Goal: Navigation & Orientation: Find specific page/section

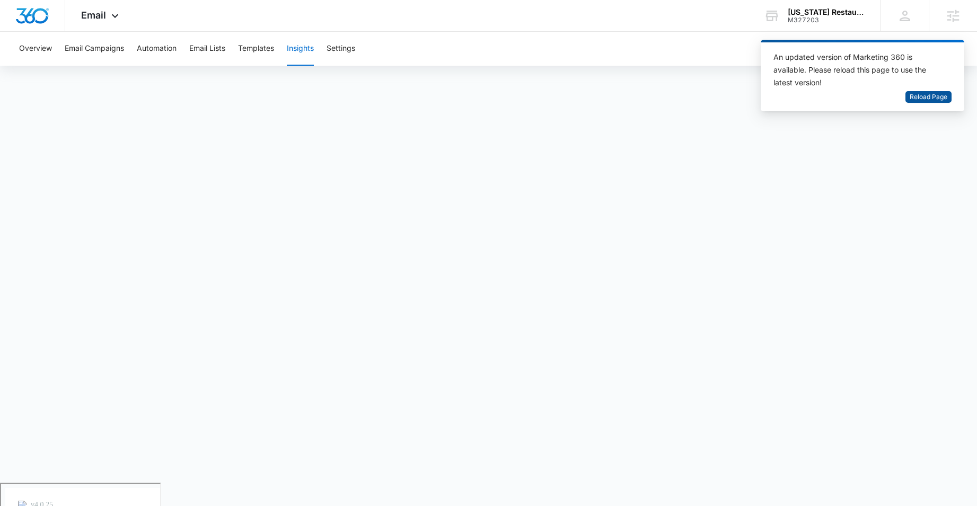
click at [923, 98] on span "Reload Page" at bounding box center [929, 97] width 38 height 10
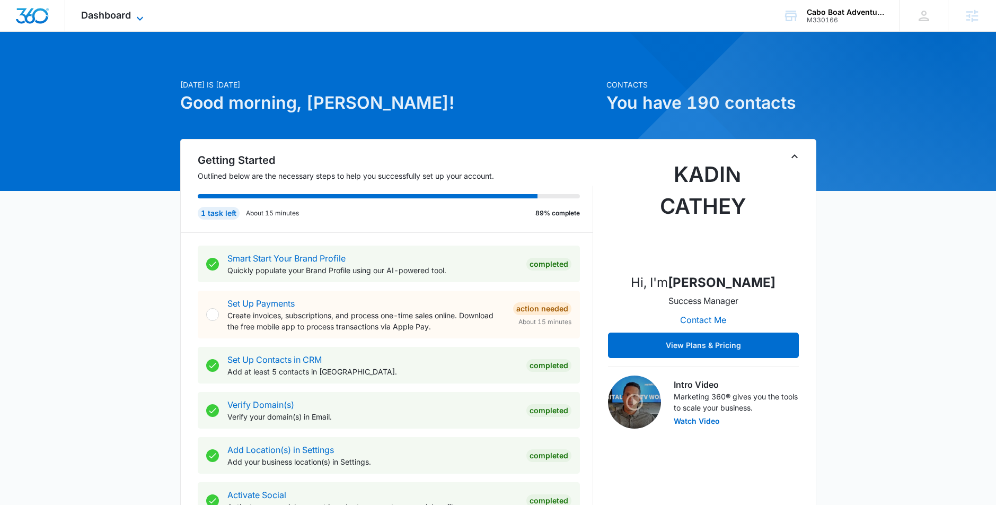
click at [122, 20] on span "Dashboard" at bounding box center [106, 15] width 50 height 11
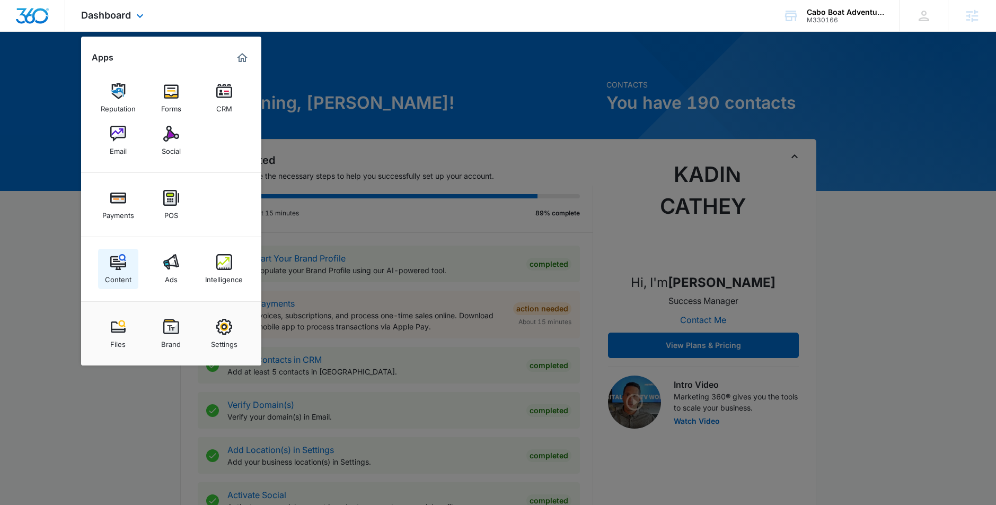
click at [115, 266] on img at bounding box center [118, 262] width 16 height 16
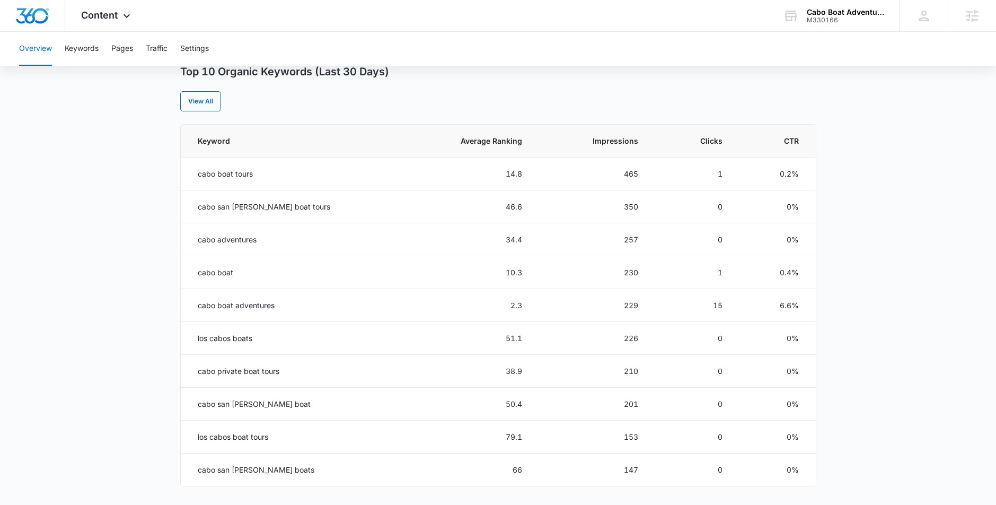
scroll to position [426, 0]
click at [94, 51] on button "Keywords" at bounding box center [82, 49] width 34 height 34
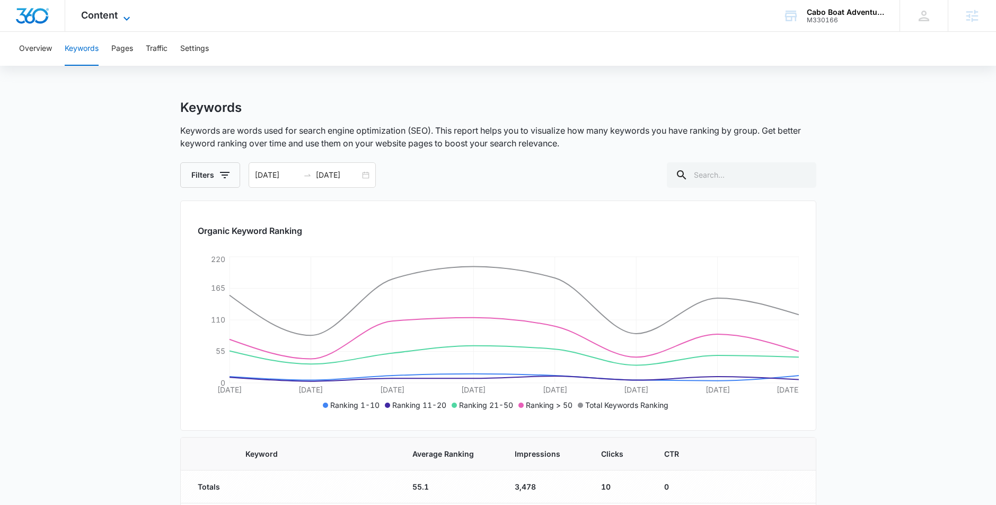
click at [121, 17] on icon at bounding box center [126, 18] width 13 height 13
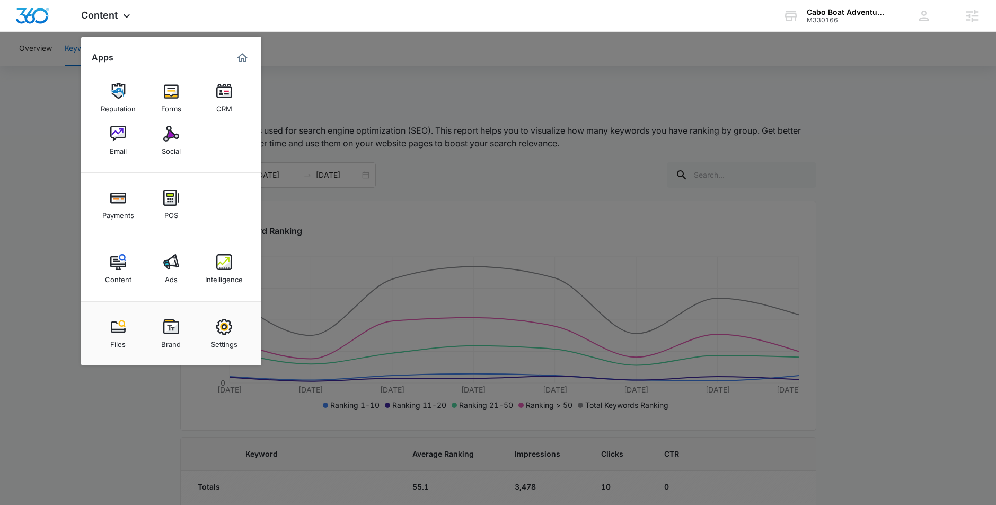
click at [46, 123] on div at bounding box center [498, 252] width 996 height 505
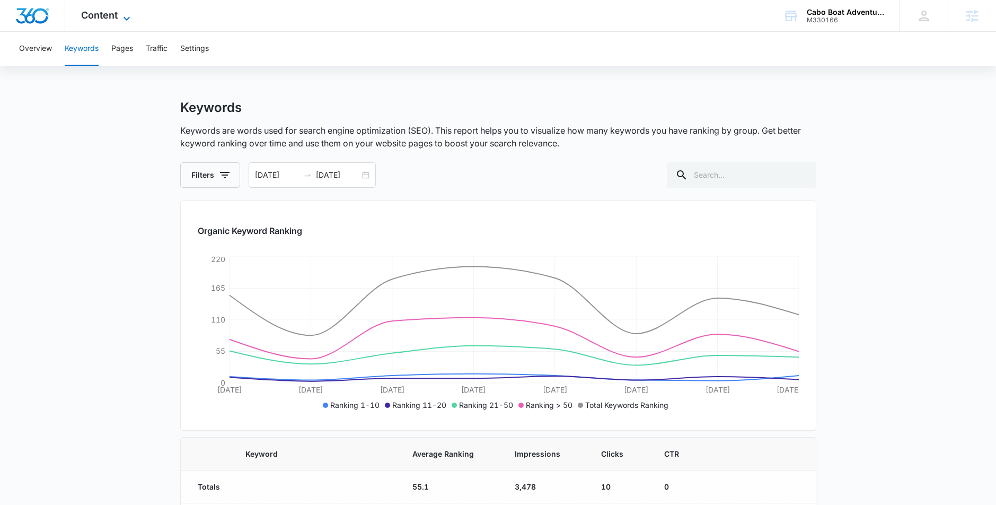
click at [107, 15] on span "Content" at bounding box center [99, 15] width 37 height 11
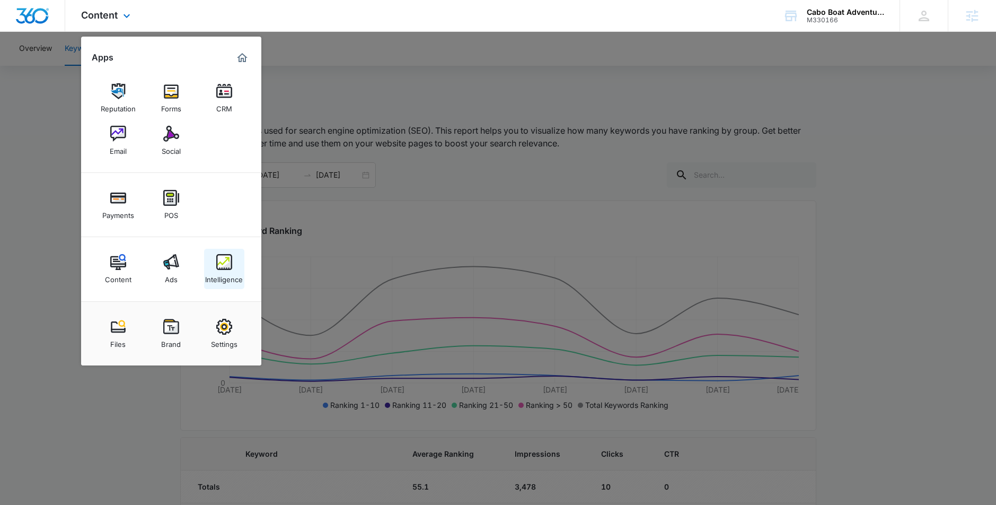
click at [217, 261] on img at bounding box center [224, 262] width 16 height 16
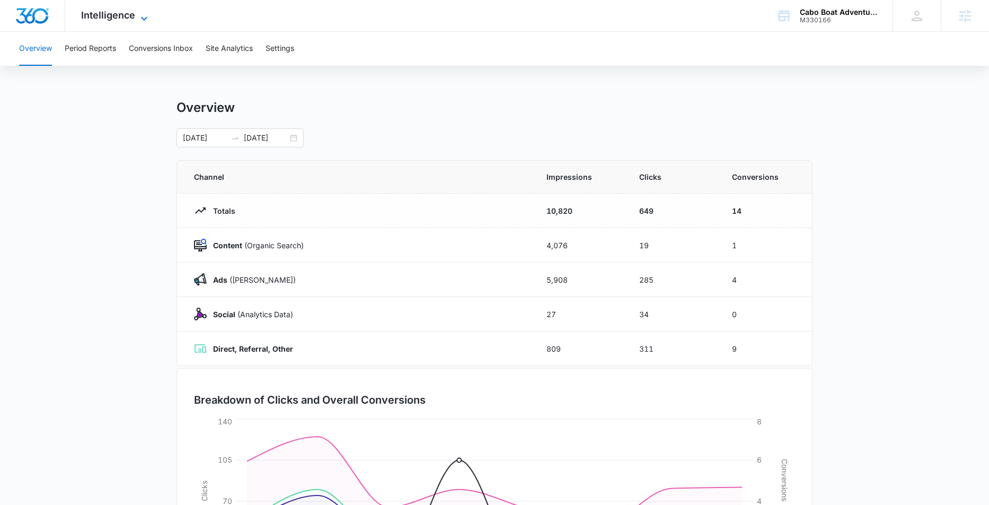
click at [140, 15] on icon at bounding box center [144, 18] width 13 height 13
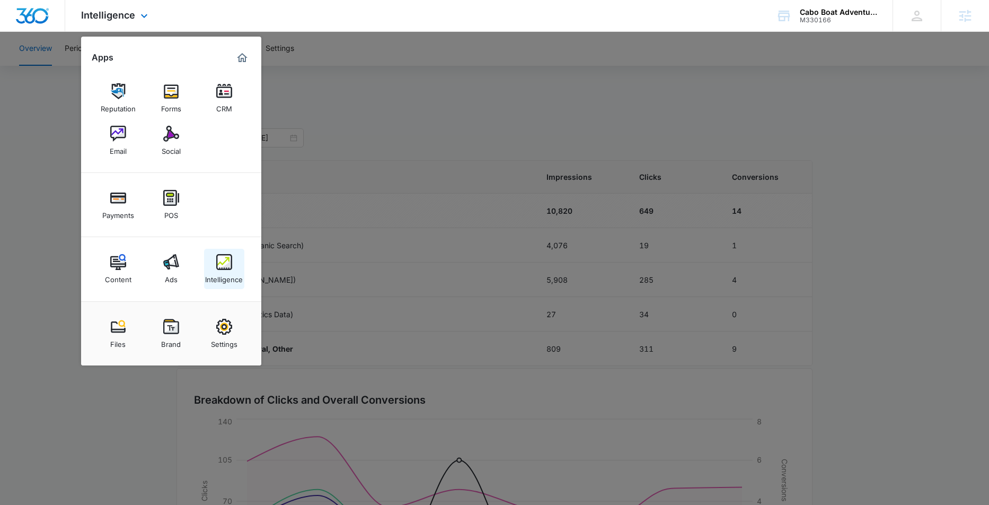
click at [226, 260] on img at bounding box center [224, 262] width 16 height 16
